Goal: Task Accomplishment & Management: Use online tool/utility

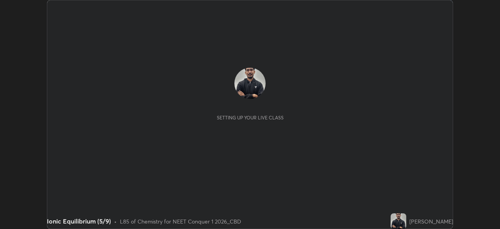
scroll to position [229, 500]
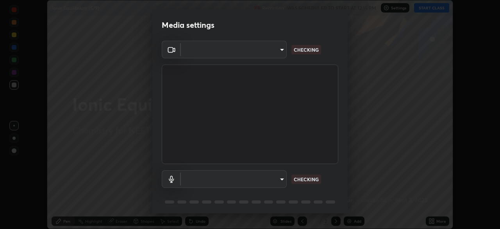
type input "ad6597066c7fc2f7d8a9df135791801f2c5e1b342417c3fbae4c684dc851fcd2"
type input "6c5f27f7fd62254699a83ab764337deb6757b351bfc8fa0988cc7da684c50376"
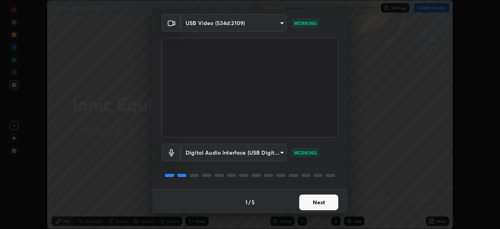
scroll to position [28, 0]
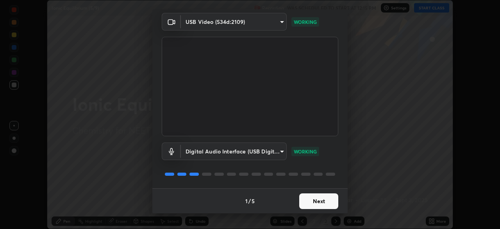
click at [311, 201] on button "Next" at bounding box center [318, 201] width 39 height 16
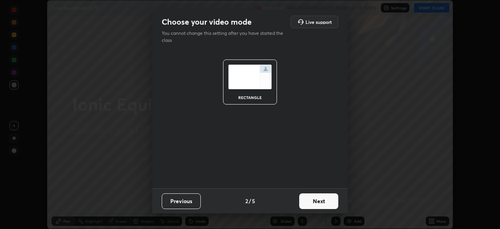
click at [311, 203] on button "Next" at bounding box center [318, 201] width 39 height 16
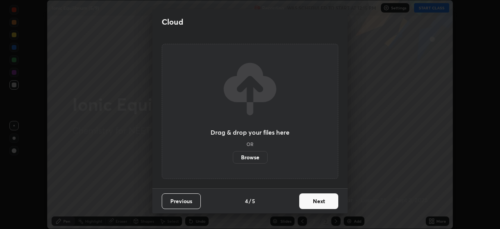
click at [311, 203] on button "Next" at bounding box center [318, 201] width 39 height 16
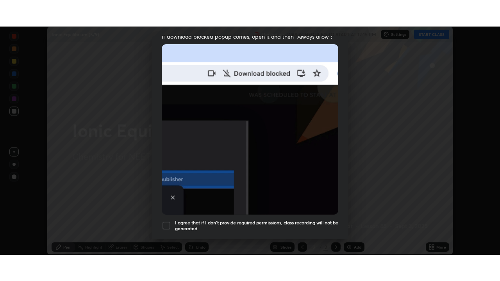
scroll to position [187, 0]
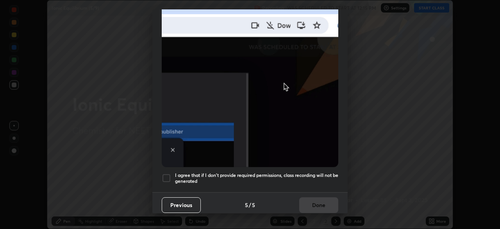
click at [168, 173] on div at bounding box center [166, 177] width 9 height 9
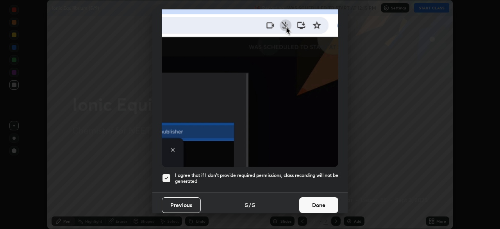
click at [314, 199] on button "Done" at bounding box center [318, 205] width 39 height 16
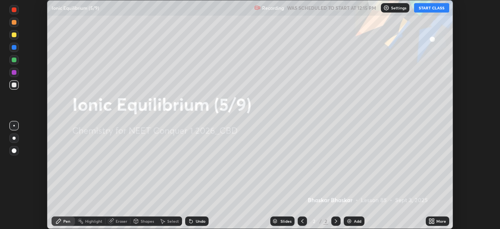
click at [352, 219] on div "Add" at bounding box center [354, 220] width 21 height 9
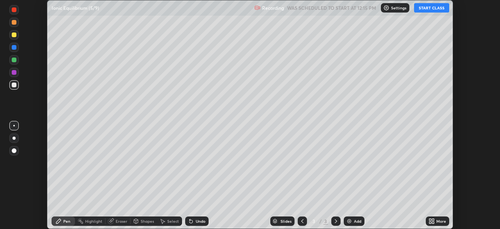
click at [433, 218] on icon at bounding box center [433, 219] width 2 height 2
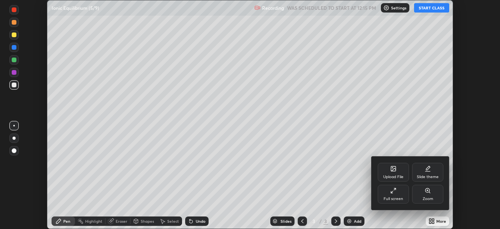
click at [392, 191] on icon at bounding box center [392, 192] width 2 height 2
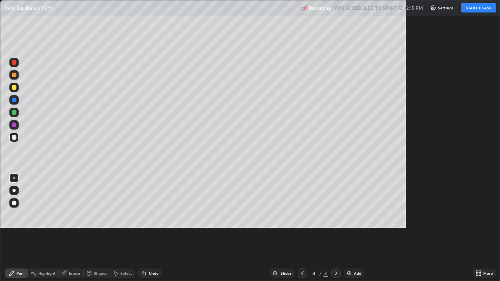
scroll to position [281, 500]
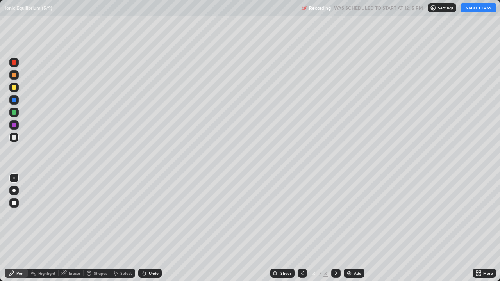
click at [479, 10] on button "START CLASS" at bounding box center [478, 7] width 35 height 9
click at [17, 188] on div at bounding box center [13, 190] width 9 height 9
click at [154, 228] on div "Undo" at bounding box center [154, 274] width 10 height 4
click at [155, 228] on div "Undo" at bounding box center [154, 274] width 10 height 4
click at [156, 228] on div "Undo" at bounding box center [154, 274] width 10 height 4
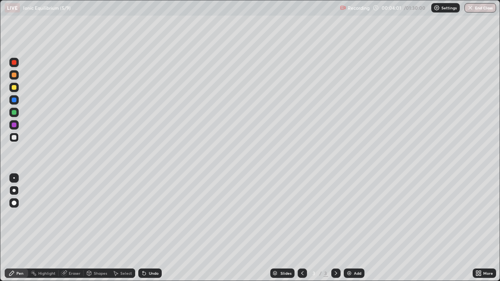
click at [156, 228] on div "Undo" at bounding box center [154, 274] width 10 height 4
click at [152, 228] on div "Undo" at bounding box center [154, 274] width 10 height 4
click at [152, 228] on div "Undo" at bounding box center [149, 273] width 23 height 9
click at [357, 228] on div "Add" at bounding box center [357, 274] width 7 height 4
click at [154, 228] on div "Undo" at bounding box center [154, 274] width 10 height 4
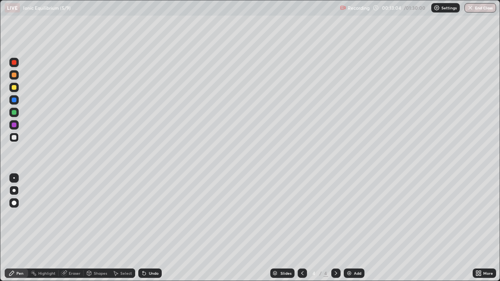
click at [157, 228] on div "Undo" at bounding box center [149, 273] width 23 height 9
click at [156, 228] on div "Undo" at bounding box center [154, 274] width 10 height 4
click at [16, 88] on div at bounding box center [14, 87] width 5 height 5
click at [355, 228] on div "Add" at bounding box center [357, 274] width 7 height 4
click at [156, 228] on div "Undo" at bounding box center [154, 274] width 10 height 4
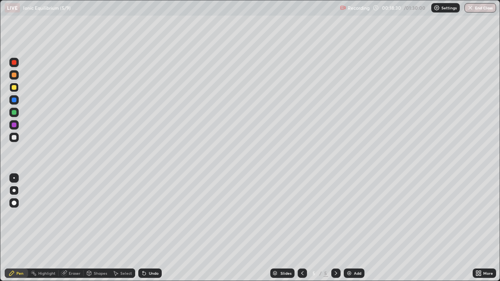
click at [155, 228] on div "Undo" at bounding box center [154, 274] width 10 height 4
click at [352, 228] on div "Add" at bounding box center [354, 273] width 21 height 9
click at [148, 228] on div "Undo" at bounding box center [149, 273] width 23 height 9
click at [149, 228] on div "Undo" at bounding box center [154, 274] width 10 height 4
click at [154, 228] on div "Undo" at bounding box center [154, 274] width 10 height 4
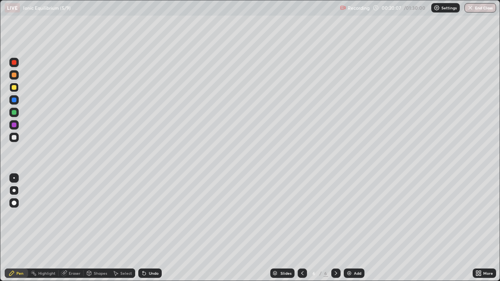
click at [155, 228] on div "Undo" at bounding box center [149, 273] width 23 height 9
click at [159, 228] on div "Undo" at bounding box center [149, 273] width 23 height 9
click at [156, 228] on div "Undo" at bounding box center [154, 274] width 10 height 4
click at [154, 228] on div "Undo" at bounding box center [154, 274] width 10 height 4
click at [153, 228] on div "Undo" at bounding box center [154, 274] width 10 height 4
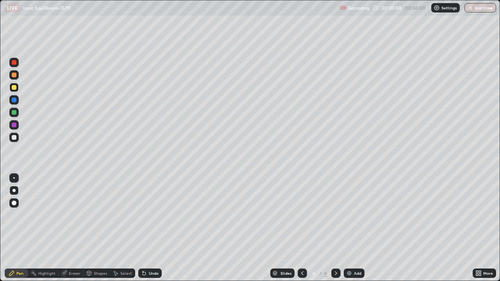
click at [153, 228] on div "Undo" at bounding box center [154, 274] width 10 height 4
click at [152, 228] on div "Undo" at bounding box center [154, 274] width 10 height 4
click at [150, 228] on div "Undo" at bounding box center [154, 274] width 10 height 4
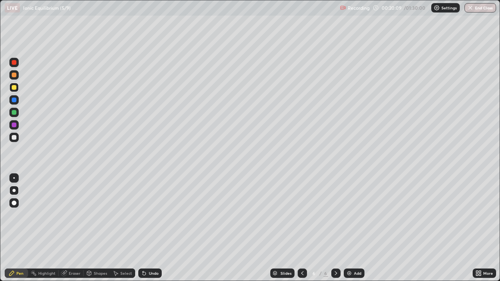
click at [150, 228] on div "Undo" at bounding box center [154, 274] width 10 height 4
click at [151, 228] on div "Undo" at bounding box center [154, 274] width 10 height 4
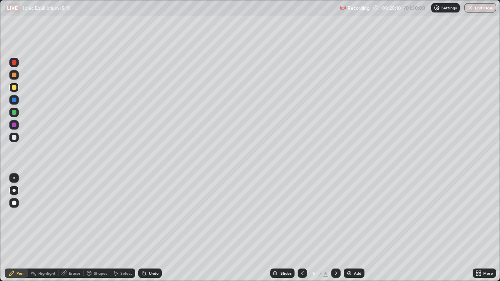
click at [152, 228] on div "Undo" at bounding box center [154, 274] width 10 height 4
click at [153, 228] on div "Undo" at bounding box center [154, 274] width 10 height 4
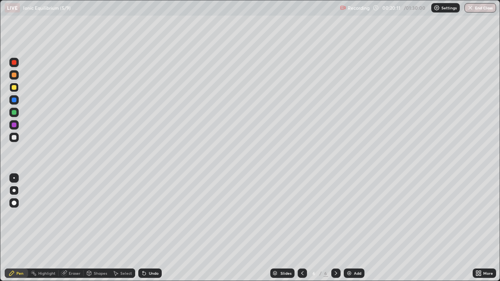
click at [154, 228] on div "Undo" at bounding box center [154, 274] width 10 height 4
click at [153, 228] on div "Undo" at bounding box center [154, 274] width 10 height 4
click at [154, 228] on div "Undo" at bounding box center [154, 274] width 10 height 4
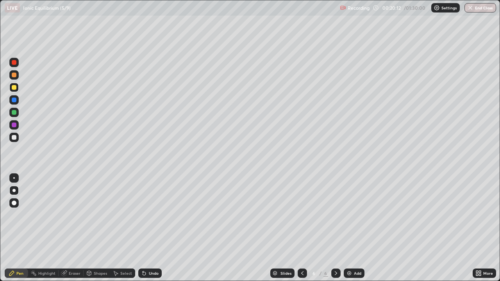
click at [154, 228] on div "Undo" at bounding box center [154, 274] width 10 height 4
click at [153, 228] on div "Undo" at bounding box center [154, 274] width 10 height 4
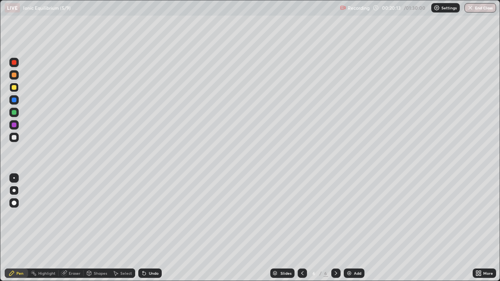
click at [154, 228] on div "Undo" at bounding box center [154, 274] width 10 height 4
click at [152, 228] on div "Undo" at bounding box center [154, 274] width 10 height 4
click at [150, 228] on div "Undo" at bounding box center [154, 274] width 10 height 4
click at [15, 136] on div at bounding box center [14, 137] width 5 height 5
click at [301, 228] on icon at bounding box center [302, 273] width 6 height 6
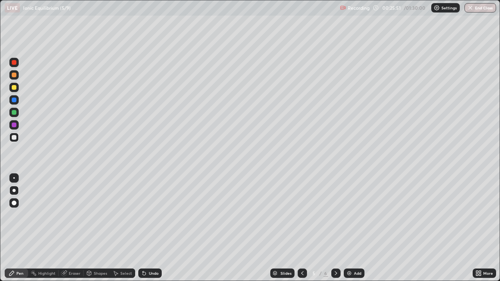
click at [339, 228] on div at bounding box center [335, 273] width 9 height 9
click at [353, 228] on div "Add" at bounding box center [354, 273] width 21 height 9
click at [354, 228] on div "Add" at bounding box center [357, 274] width 7 height 4
click at [151, 228] on div "Undo" at bounding box center [154, 274] width 10 height 4
click at [150, 228] on div "Undo" at bounding box center [154, 274] width 10 height 4
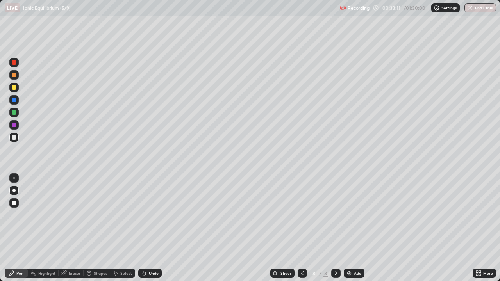
click at [150, 228] on div "Undo" at bounding box center [154, 274] width 10 height 4
click at [16, 89] on div at bounding box center [13, 87] width 9 height 9
click at [357, 228] on div "Add" at bounding box center [354, 273] width 21 height 9
click at [13, 141] on div at bounding box center [13, 137] width 9 height 9
click at [15, 88] on div at bounding box center [14, 87] width 5 height 5
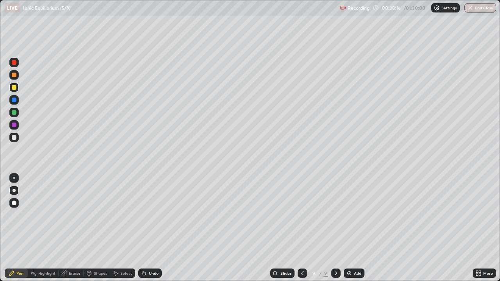
click at [15, 139] on div at bounding box center [14, 137] width 5 height 5
click at [14, 138] on div at bounding box center [14, 137] width 5 height 5
click at [16, 112] on div at bounding box center [14, 112] width 5 height 5
click at [68, 228] on div "Eraser" at bounding box center [71, 273] width 25 height 9
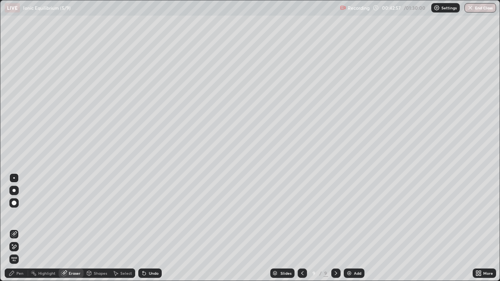
click at [15, 228] on div "Pen" at bounding box center [16, 273] width 23 height 9
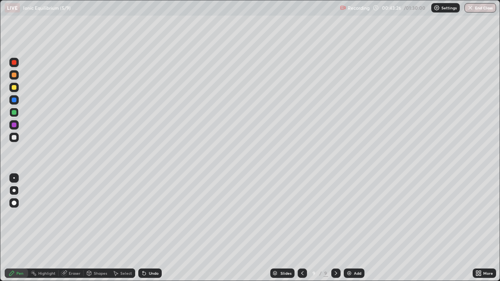
click at [14, 137] on div at bounding box center [14, 137] width 5 height 5
click at [15, 98] on div at bounding box center [14, 100] width 5 height 5
click at [17, 137] on div at bounding box center [13, 137] width 9 height 9
click at [352, 228] on div "Add" at bounding box center [354, 273] width 21 height 9
click at [14, 88] on div at bounding box center [14, 87] width 5 height 5
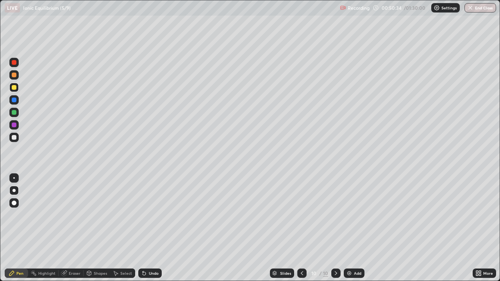
click at [14, 138] on div at bounding box center [14, 137] width 5 height 5
click at [151, 228] on div "Undo" at bounding box center [154, 274] width 10 height 4
click at [154, 228] on div "Undo" at bounding box center [154, 274] width 10 height 4
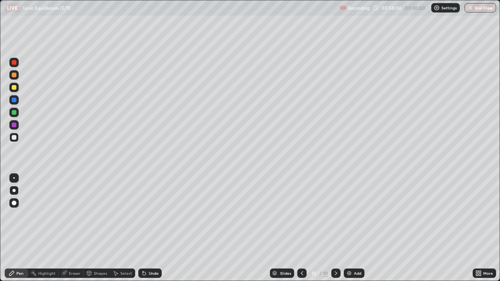
click at [301, 228] on icon at bounding box center [302, 273] width 6 height 6
click at [335, 228] on icon at bounding box center [336, 273] width 6 height 6
click at [332, 228] on div at bounding box center [335, 273] width 9 height 9
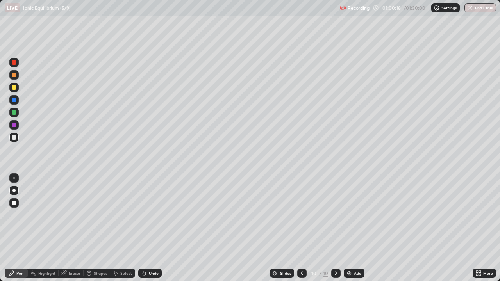
click at [352, 228] on div "Add" at bounding box center [354, 273] width 21 height 9
click at [73, 228] on div "Eraser" at bounding box center [71, 273] width 25 height 9
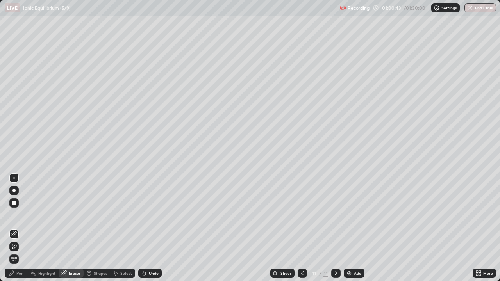
click at [16, 228] on div "Pen" at bounding box center [19, 274] width 7 height 4
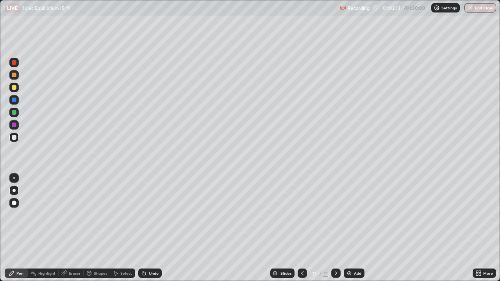
click at [14, 76] on div at bounding box center [14, 75] width 5 height 5
click at [354, 228] on div "Add" at bounding box center [357, 274] width 7 height 4
click at [14, 138] on div at bounding box center [14, 137] width 5 height 5
click at [153, 228] on div "Undo" at bounding box center [149, 273] width 23 height 9
click at [149, 228] on div "Undo" at bounding box center [154, 274] width 10 height 4
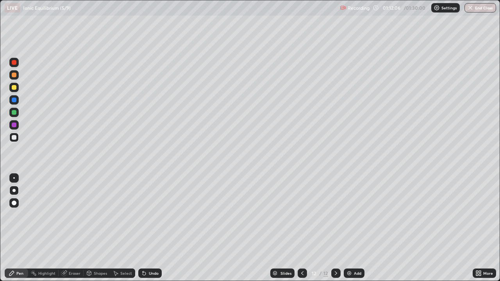
click at [153, 228] on div "Undo" at bounding box center [149, 273] width 23 height 9
click at [332, 228] on div at bounding box center [335, 274] width 9 height 16
click at [361, 228] on div "Add" at bounding box center [357, 274] width 7 height 4
click at [15, 89] on div at bounding box center [14, 87] width 5 height 5
click at [155, 228] on div "Undo" at bounding box center [154, 274] width 10 height 4
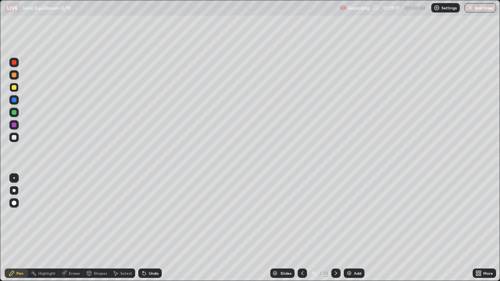
click at [75, 228] on div "Eraser" at bounding box center [75, 274] width 12 height 4
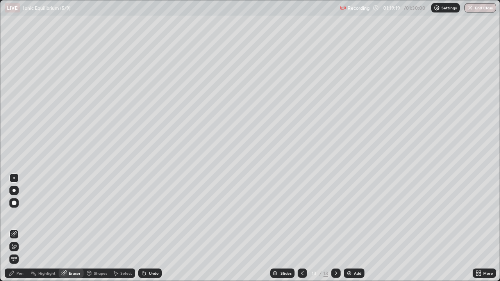
click at [19, 228] on div "Pen" at bounding box center [16, 273] width 23 height 9
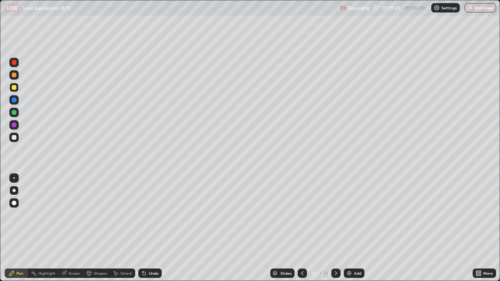
click at [15, 136] on div at bounding box center [14, 137] width 5 height 5
click at [72, 228] on div "Eraser" at bounding box center [75, 274] width 12 height 4
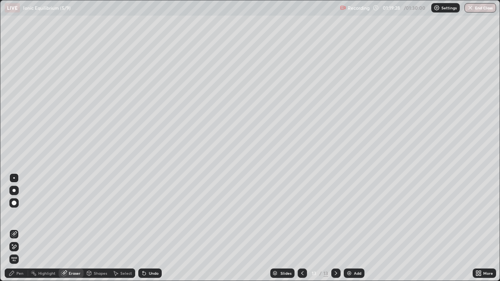
click at [20, 228] on div "Pen" at bounding box center [19, 274] width 7 height 4
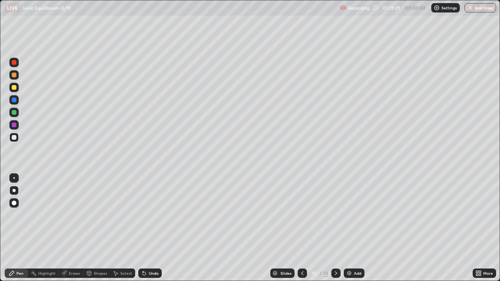
click at [17, 88] on div at bounding box center [13, 87] width 9 height 9
click at [354, 228] on div "Add" at bounding box center [357, 274] width 7 height 4
click at [17, 138] on div at bounding box center [13, 137] width 9 height 9
click at [358, 228] on div "Add" at bounding box center [357, 274] width 7 height 4
click at [349, 228] on img at bounding box center [349, 273] width 6 height 6
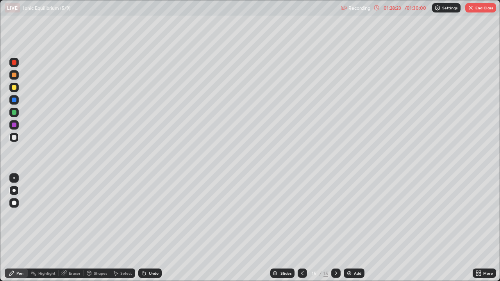
click at [349, 228] on img at bounding box center [349, 273] width 6 height 6
click at [481, 9] on button "End Class" at bounding box center [480, 7] width 31 height 9
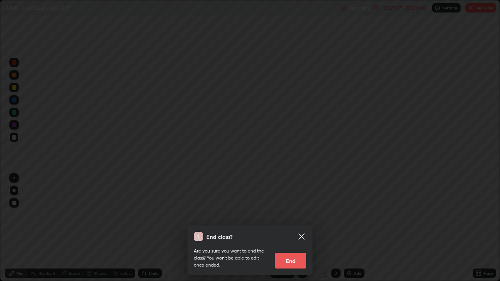
click at [298, 228] on button "End" at bounding box center [290, 261] width 31 height 16
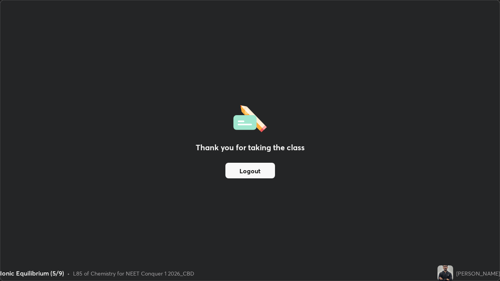
click at [57, 228] on div "Thank you for taking the class Logout" at bounding box center [249, 140] width 499 height 281
click at [243, 168] on button "Logout" at bounding box center [250, 171] width 50 height 16
